Goal: Contribute content: Contribute content

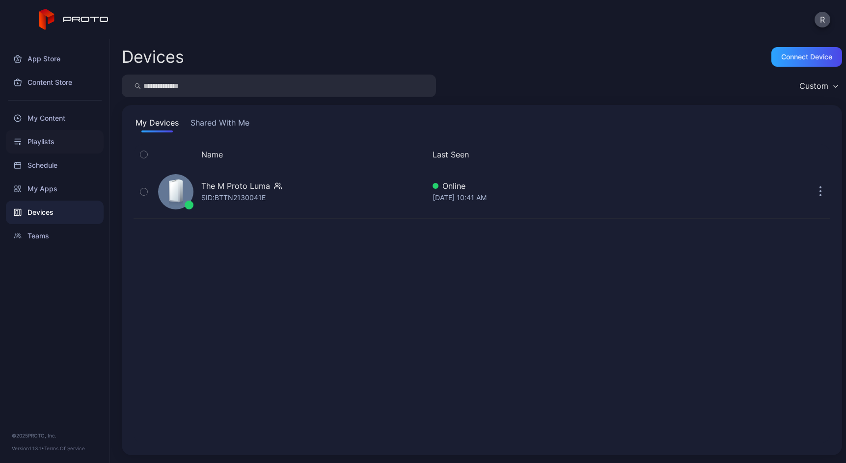
click at [44, 138] on div "Playlists" at bounding box center [55, 142] width 98 height 24
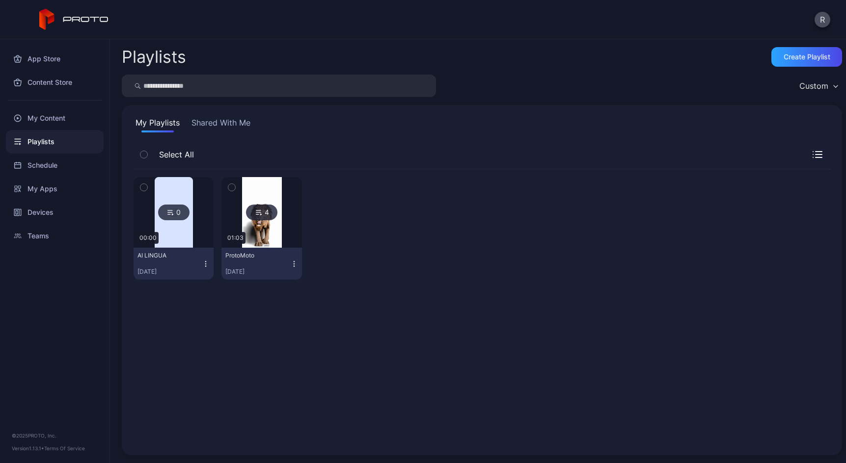
click at [257, 237] on img at bounding box center [262, 212] width 40 height 71
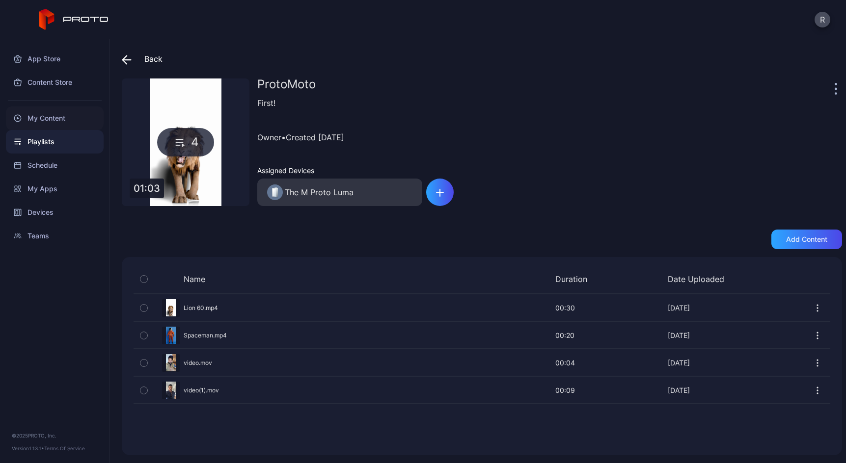
click at [45, 111] on div "My Content" at bounding box center [55, 119] width 98 height 24
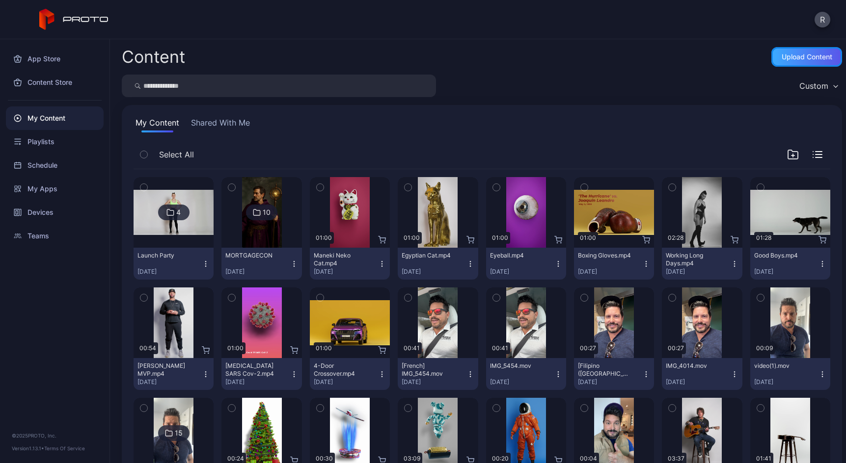
click at [809, 54] on div "Upload Content" at bounding box center [806, 57] width 51 height 8
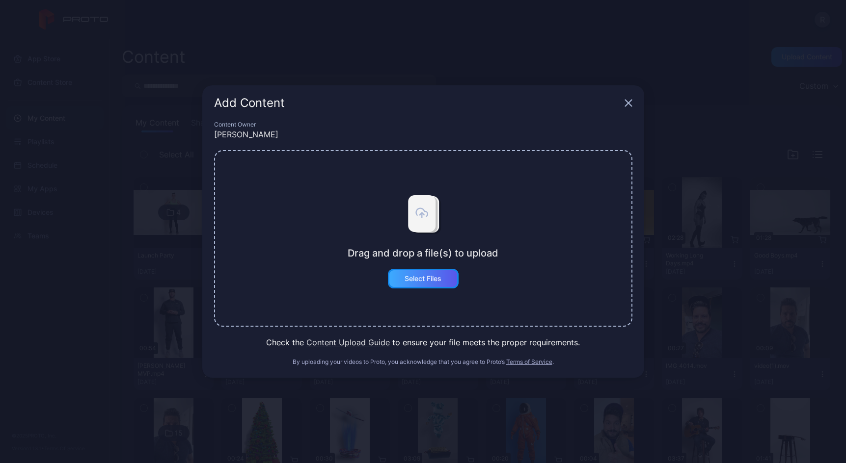
click at [427, 284] on div "Select Files" at bounding box center [423, 279] width 71 height 20
click at [402, 272] on button "Select Files" at bounding box center [423, 279] width 71 height 20
click at [403, 280] on button "Select Files" at bounding box center [423, 279] width 71 height 20
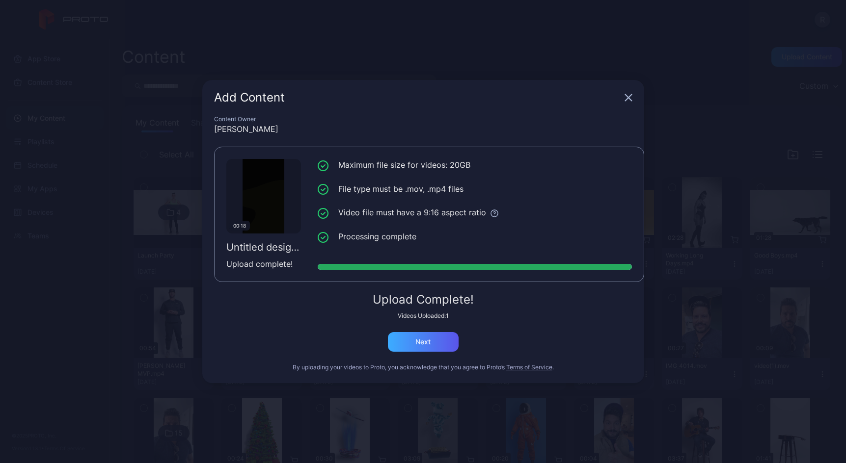
click at [419, 349] on div "Content Owner [PERSON_NAME] 00:18 Untitled design.mp4 Upload complete! Maximum …" at bounding box center [423, 249] width 442 height 268
click at [419, 347] on div "Next" at bounding box center [423, 342] width 71 height 20
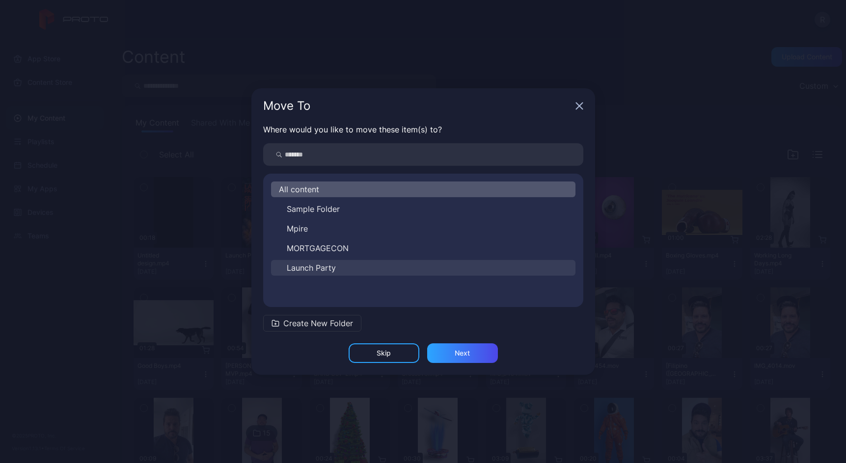
click at [334, 270] on span "Launch Party" at bounding box center [311, 268] width 49 height 12
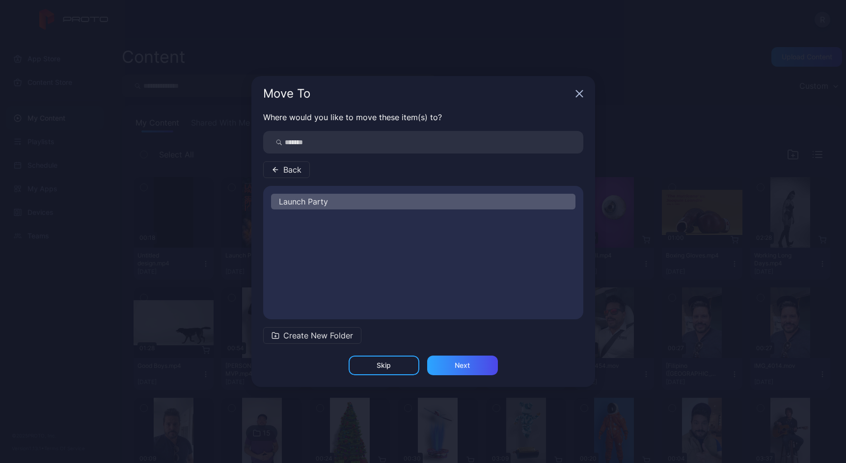
click at [317, 202] on span "Launch Party" at bounding box center [303, 202] width 49 height 12
click at [480, 371] on div "Next" at bounding box center [462, 366] width 71 height 20
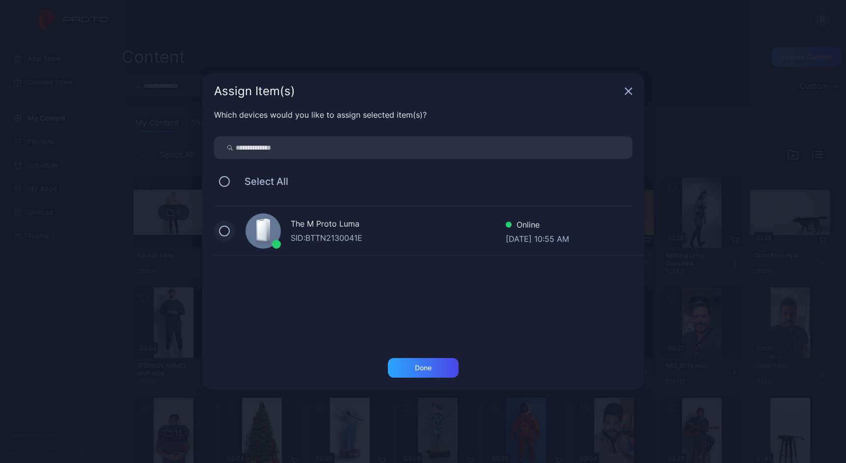
click at [223, 227] on button at bounding box center [224, 231] width 11 height 11
click at [442, 362] on div "Done" at bounding box center [423, 368] width 71 height 20
